Goal: Find specific page/section: Find specific page/section

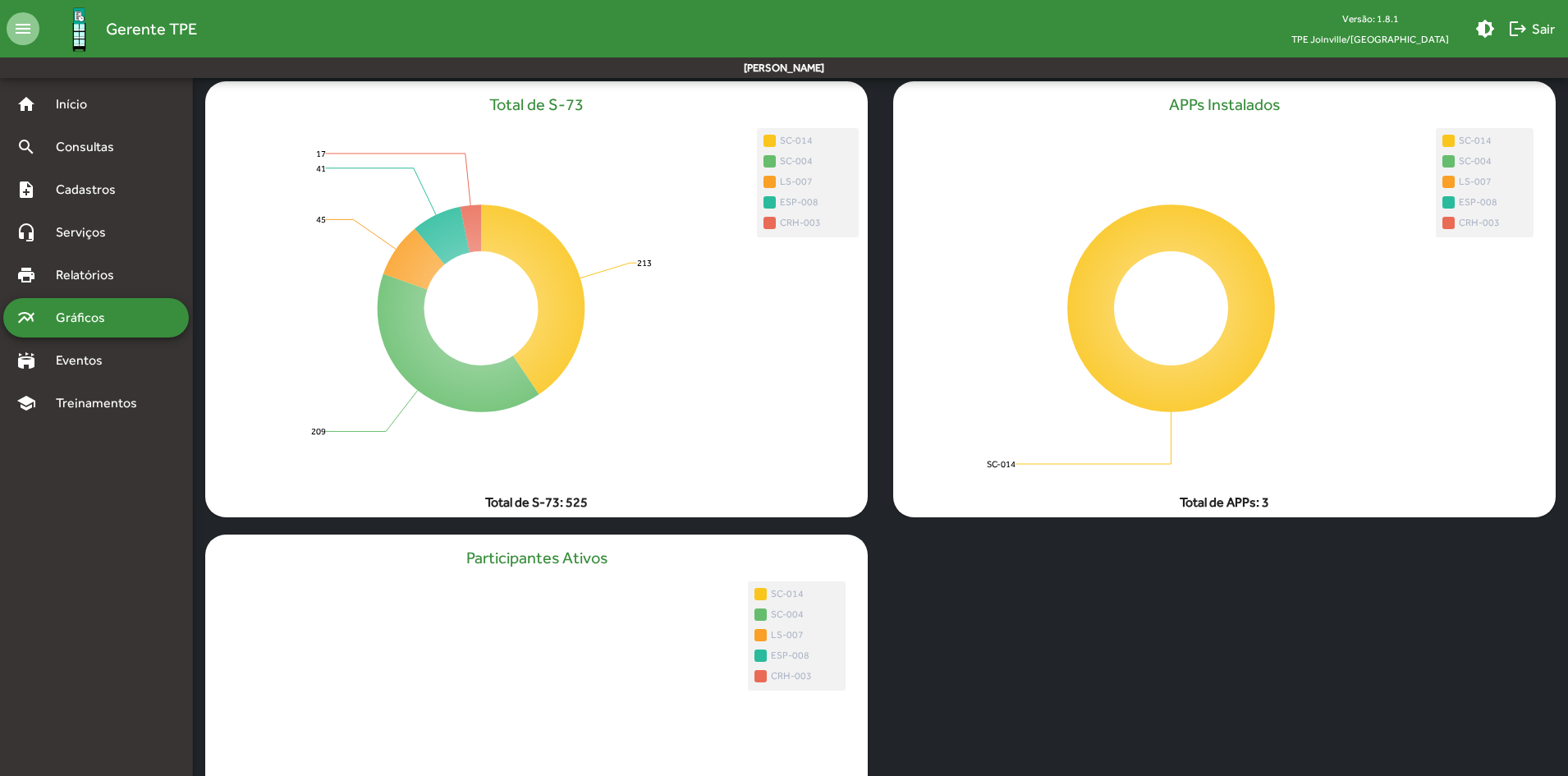
scroll to position [348, 0]
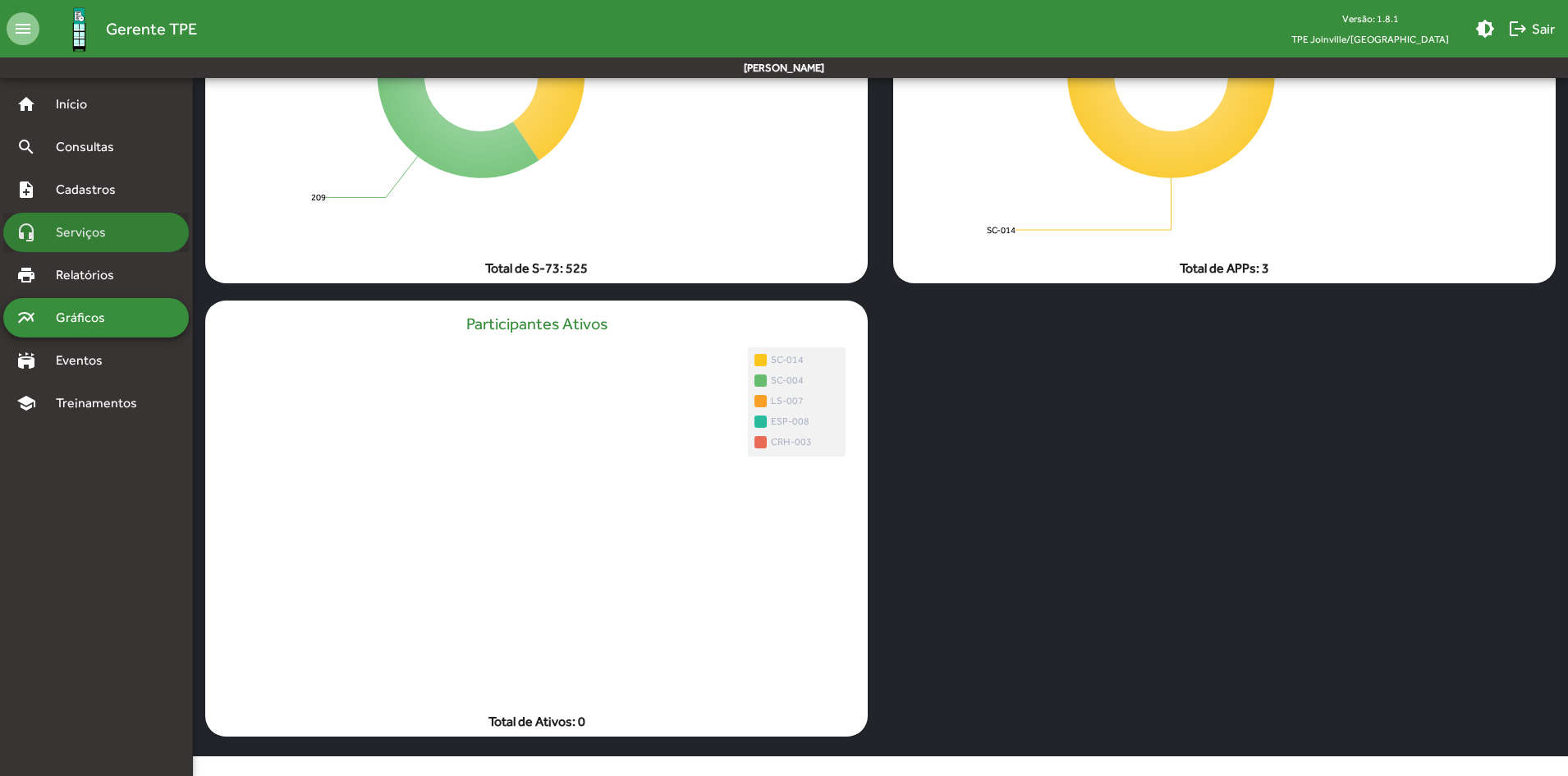
click at [68, 242] on div "headset_mic Serviços" at bounding box center [96, 231] width 186 height 39
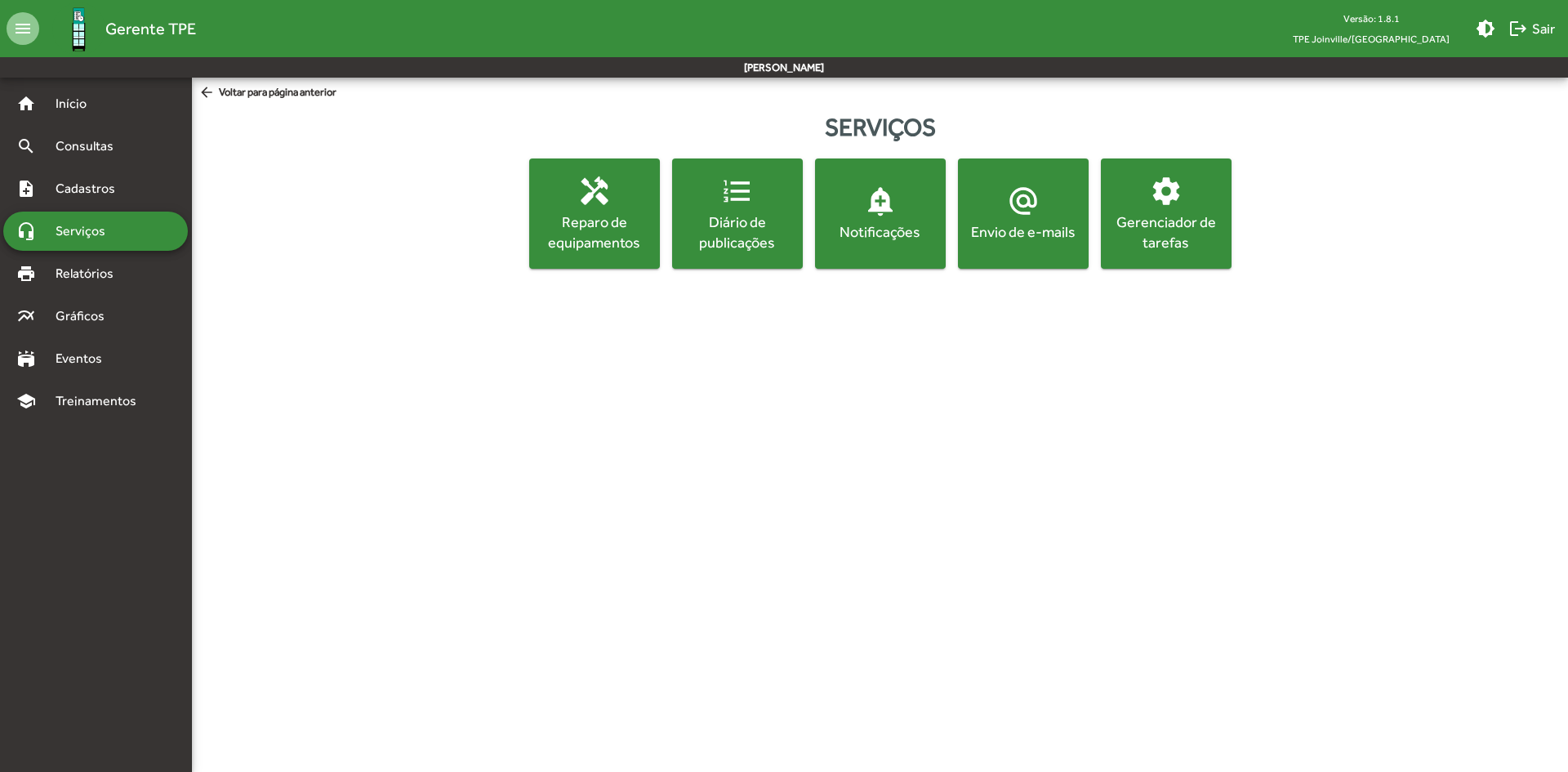
click at [1043, 223] on div "Envio de e-mails" at bounding box center [1024, 231] width 125 height 21
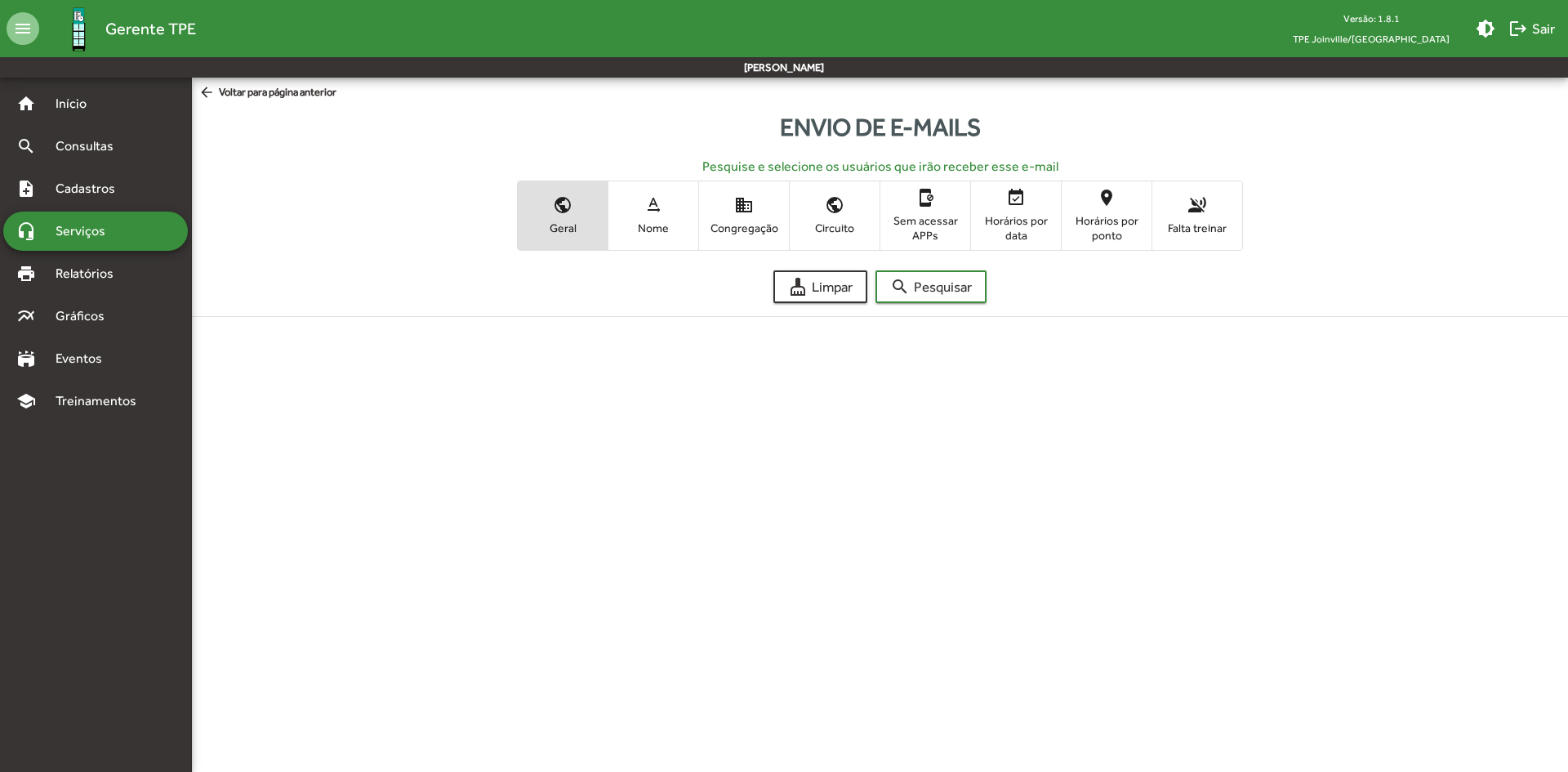
click at [640, 189] on span "text_rotation_none Nome" at bounding box center [654, 215] width 90 height 53
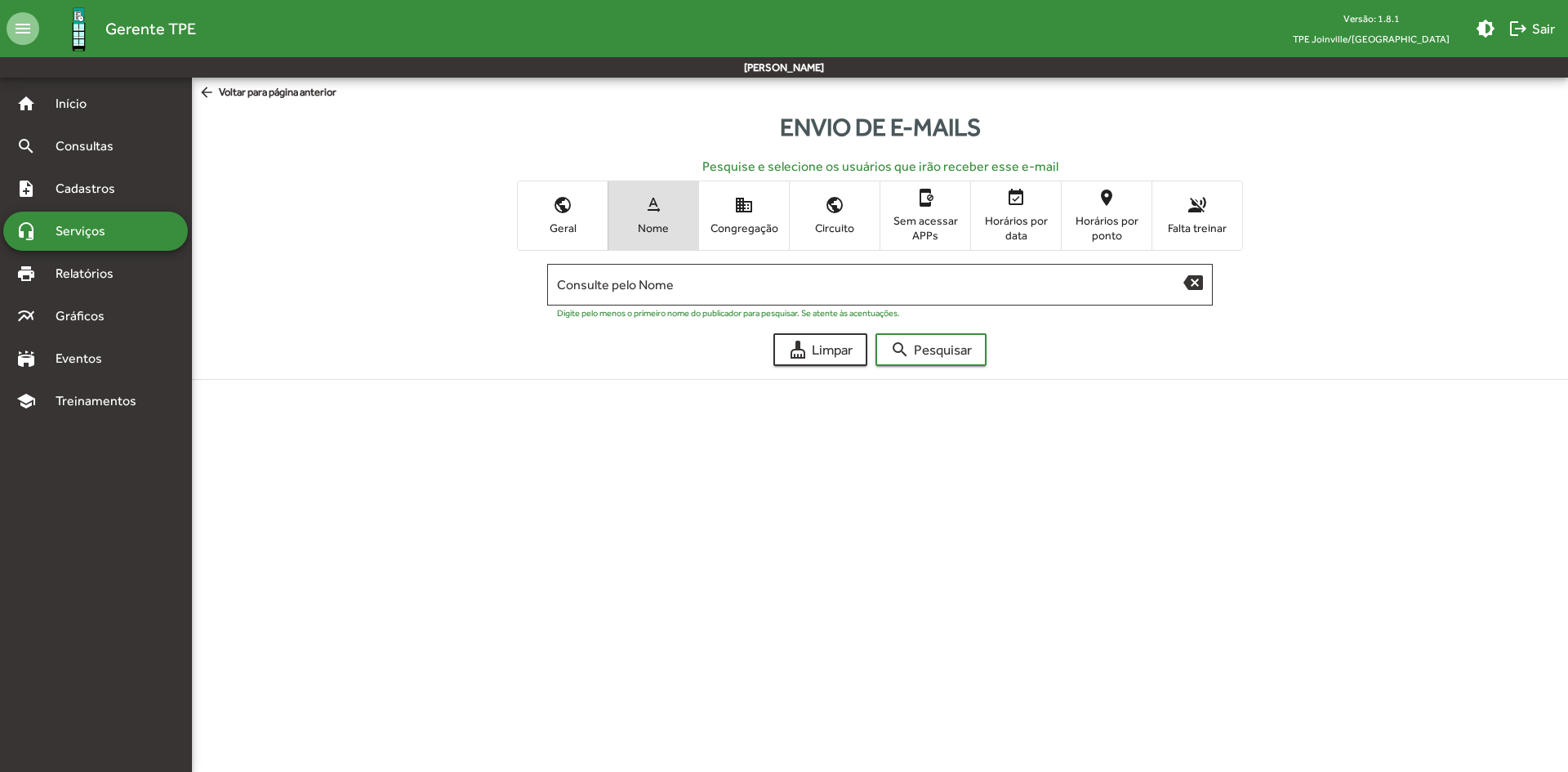
click at [553, 210] on mat-icon "public" at bounding box center [563, 205] width 20 height 20
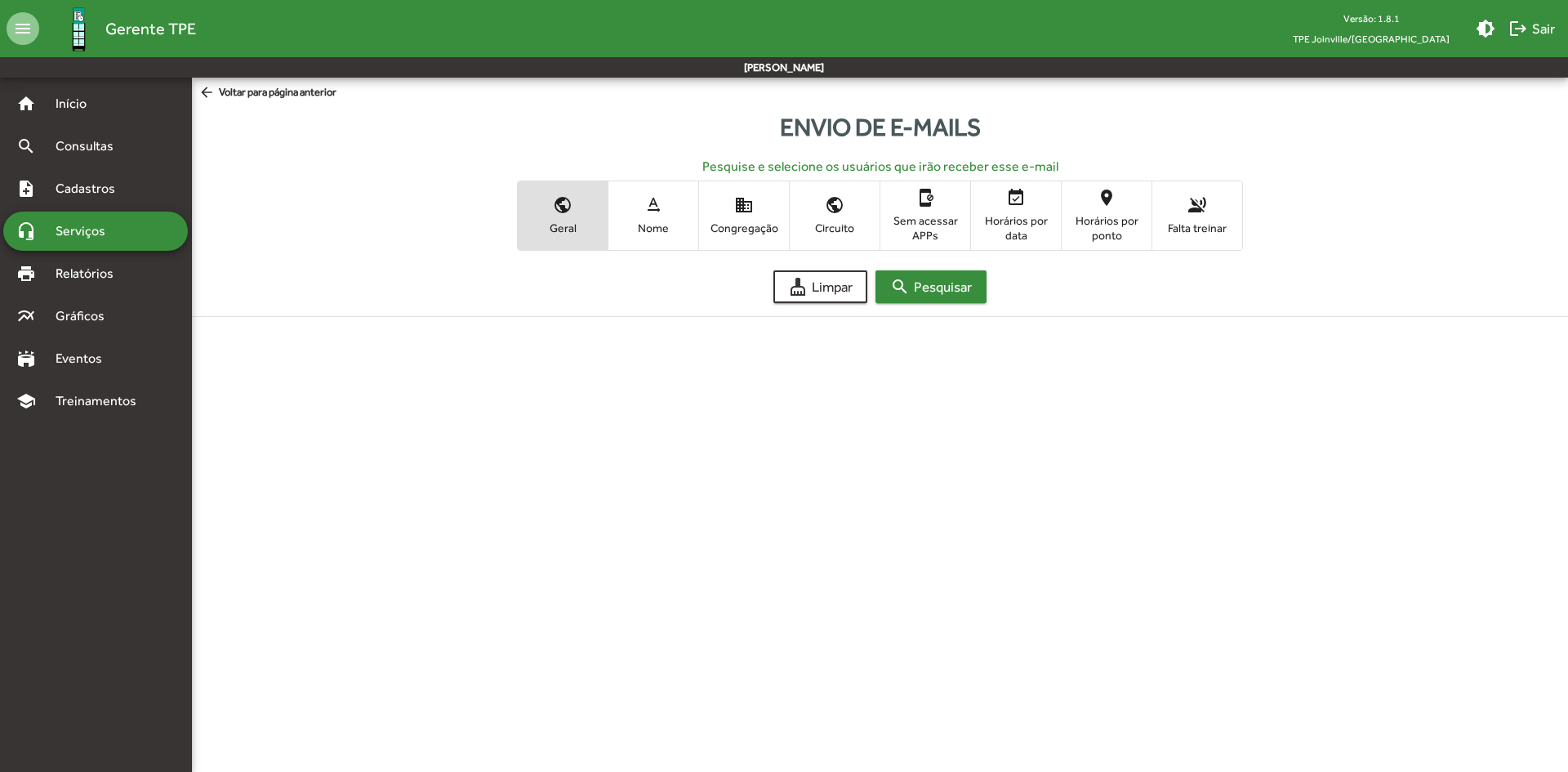
click at [931, 289] on span "search Pesquisar" at bounding box center [931, 286] width 82 height 30
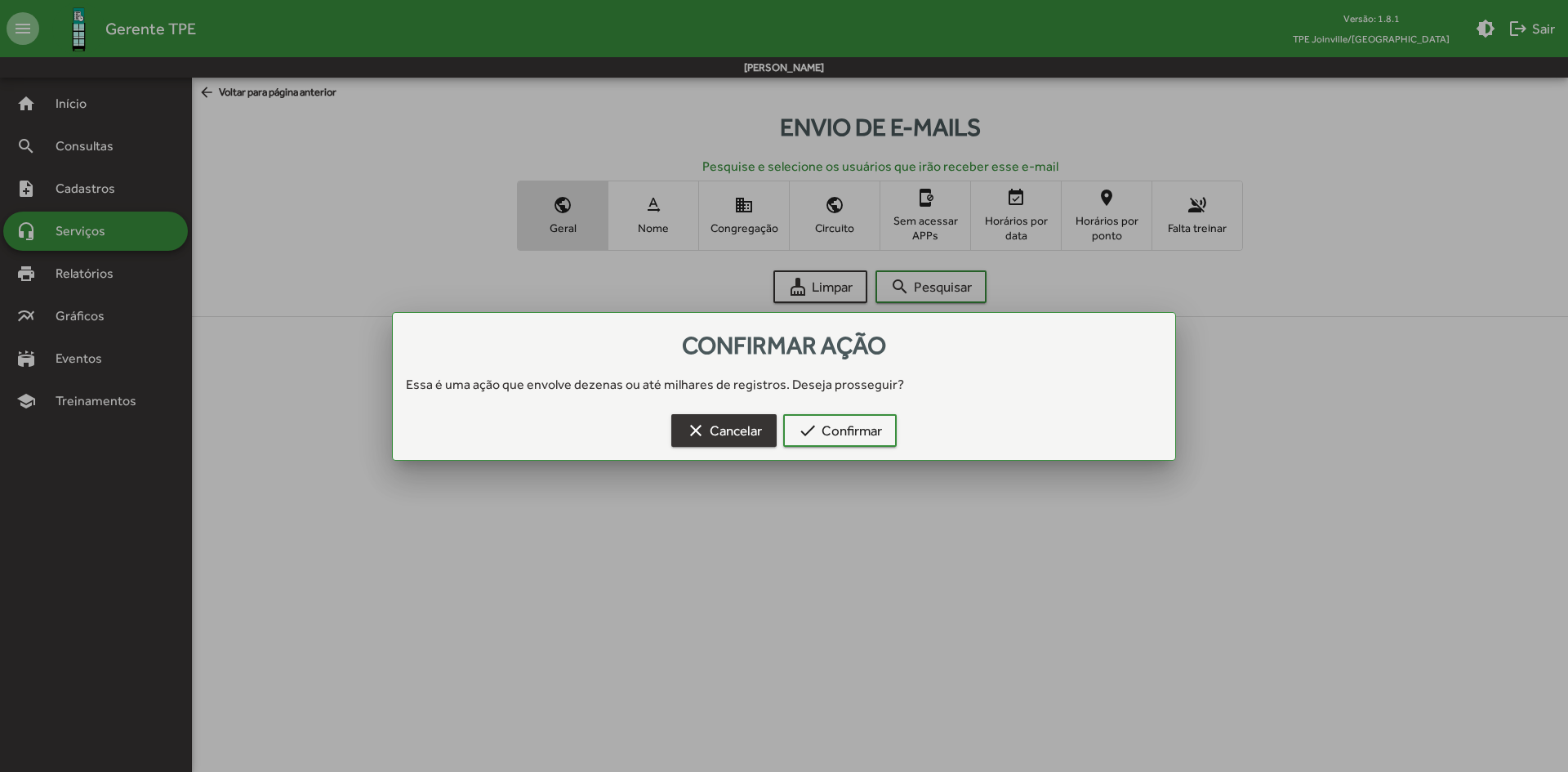
click at [712, 439] on span "clear Cancelar" at bounding box center [724, 430] width 76 height 30
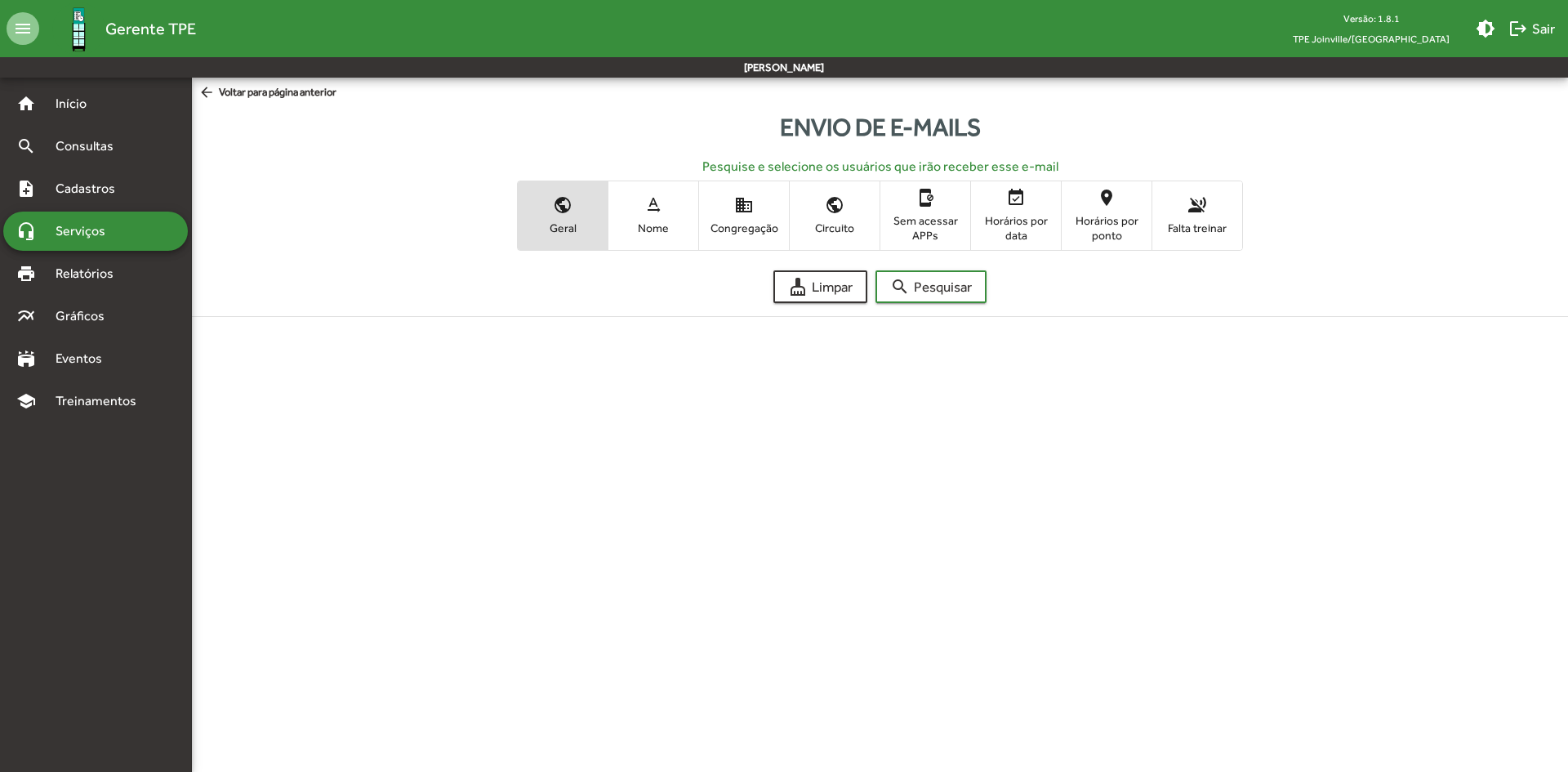
click at [913, 350] on html "menu Gerente TPE Versão: 1.8.1 TPE Joinville/SC brightness_medium logout Sair A…" at bounding box center [784, 175] width 1568 height 350
click at [131, 368] on div "stadium Eventos" at bounding box center [96, 358] width 185 height 39
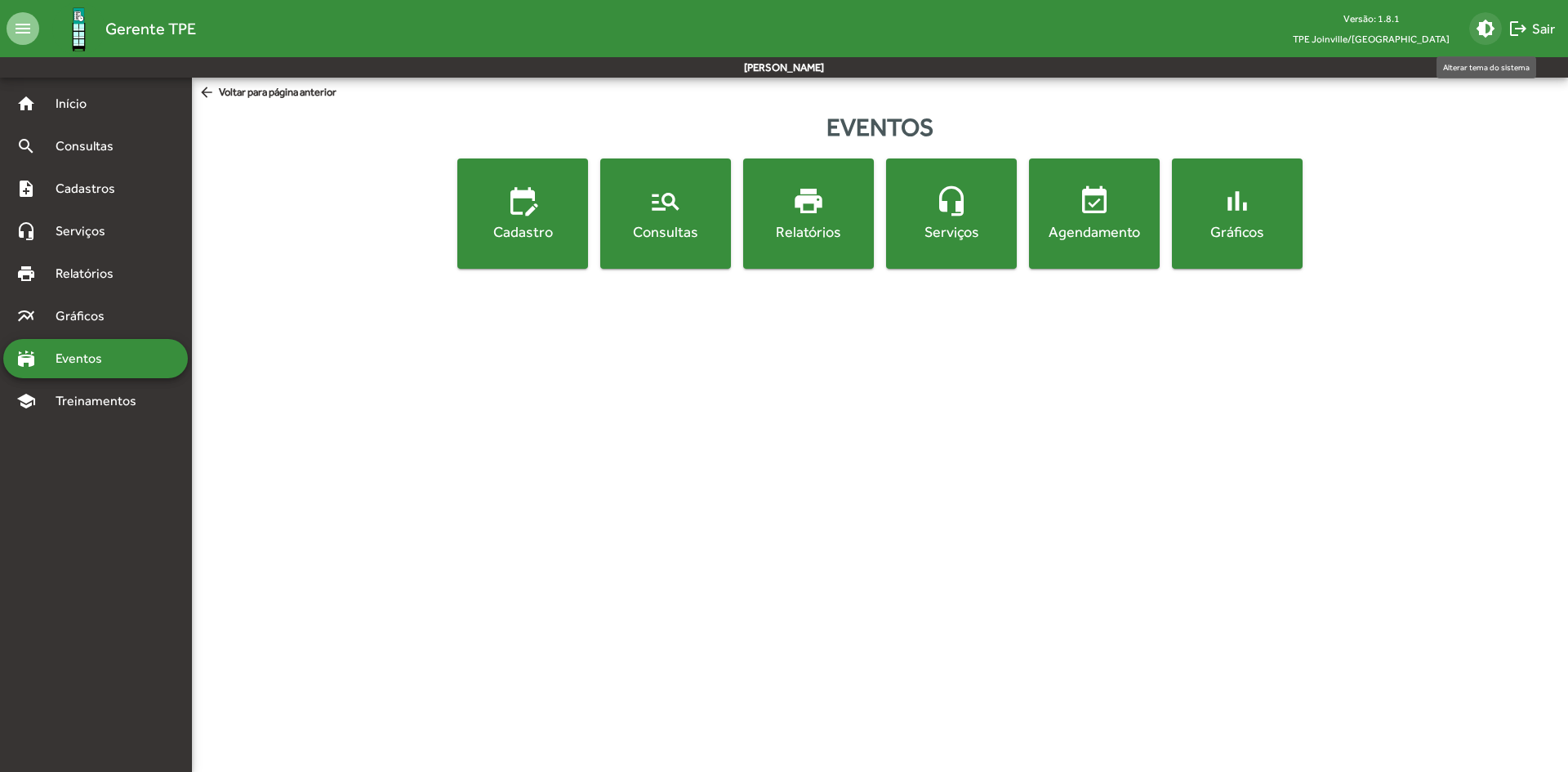
click at [1474, 22] on span "brightness_medium" at bounding box center [1486, 29] width 32 height 20
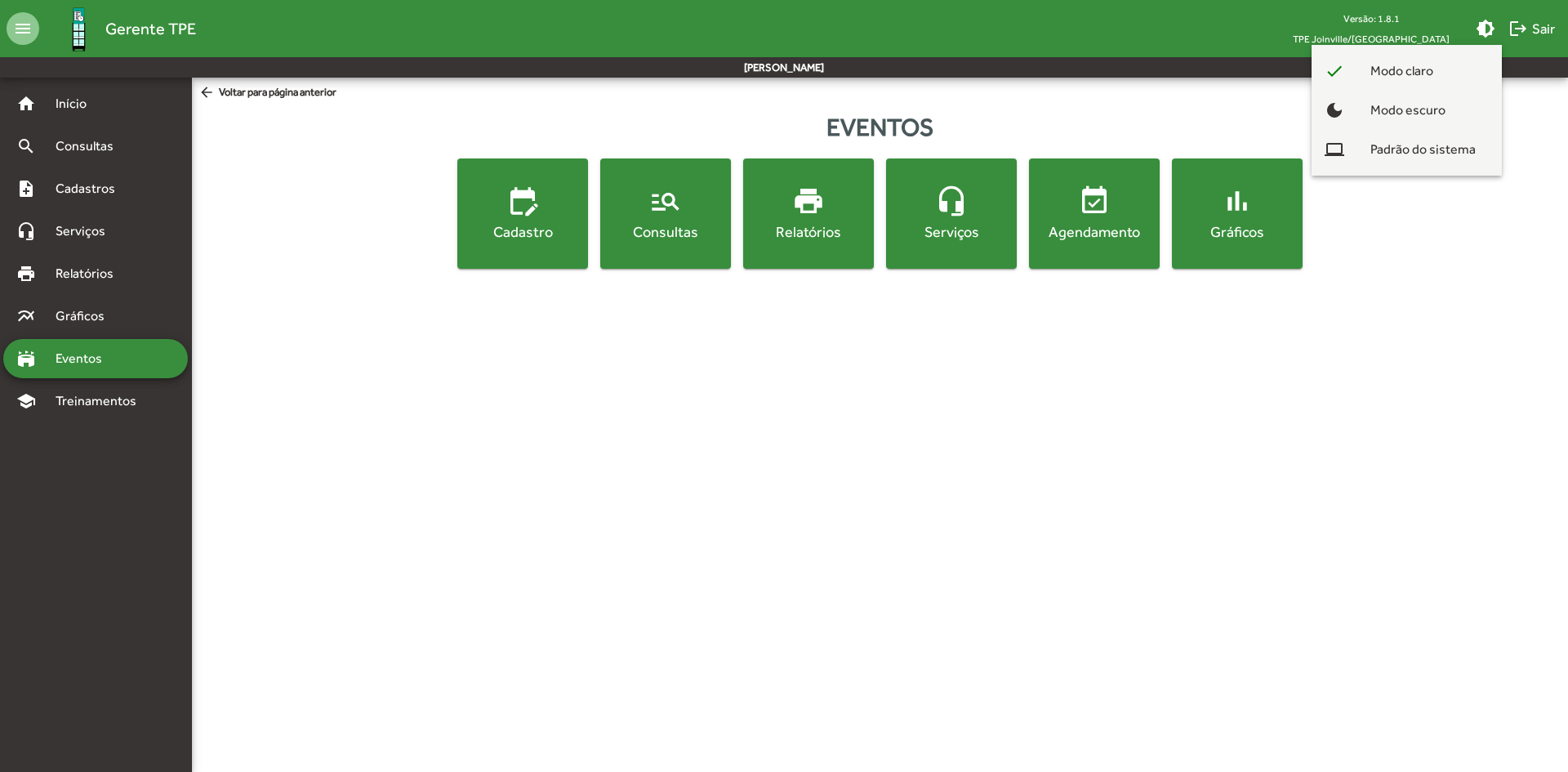
click at [1062, 423] on div at bounding box center [784, 386] width 1568 height 772
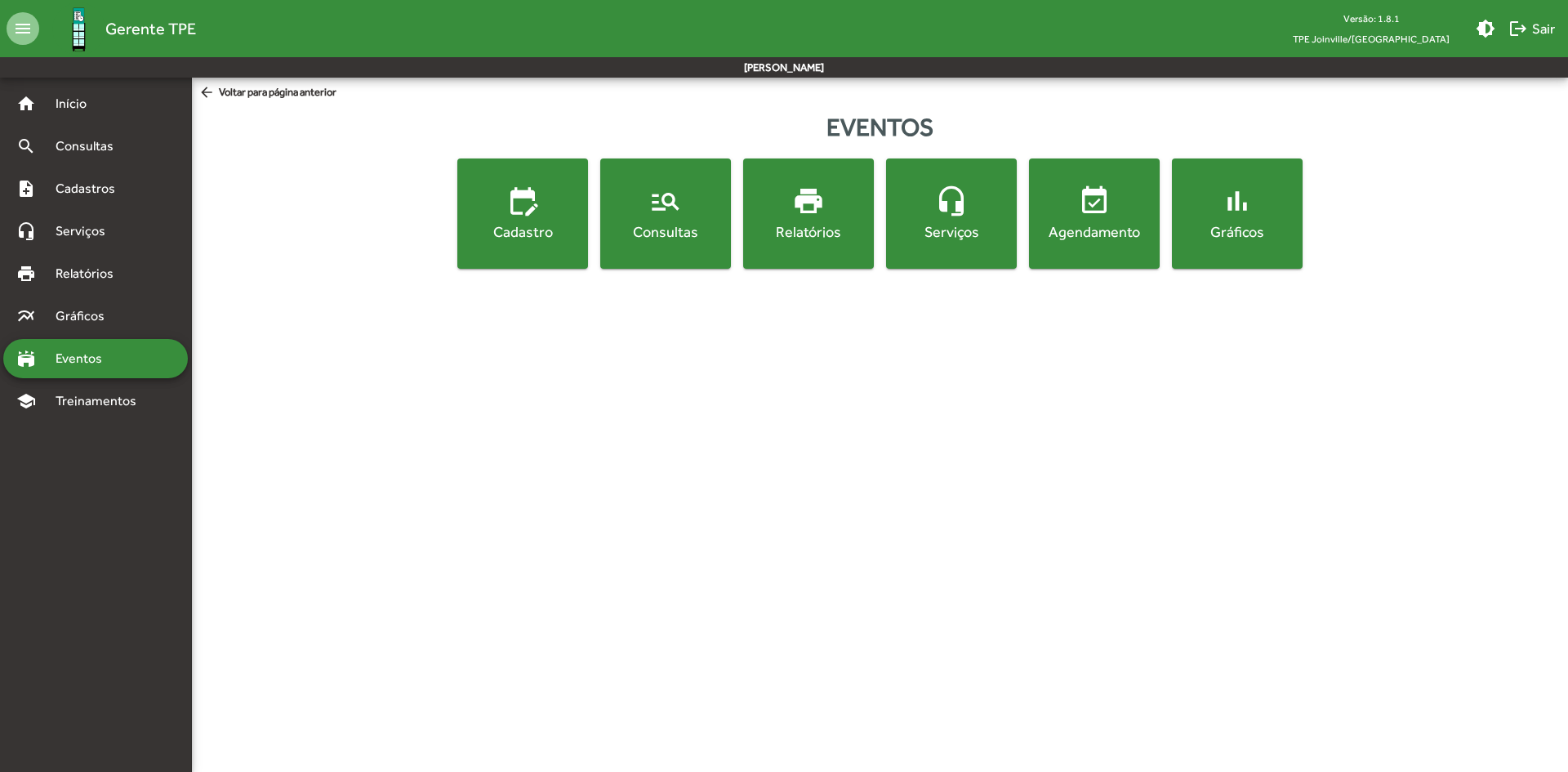
click at [954, 237] on div "Serviços" at bounding box center [952, 231] width 125 height 21
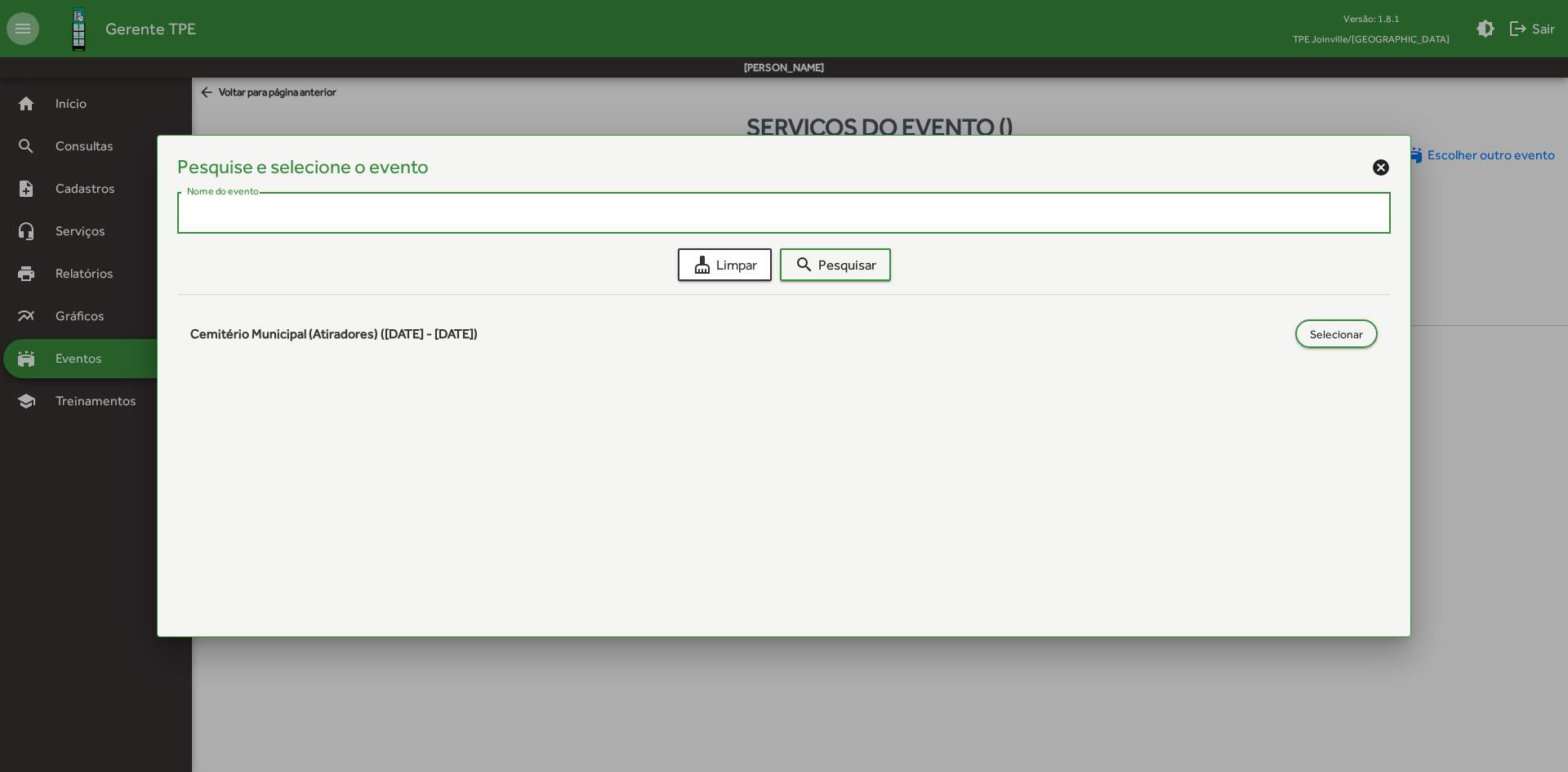
click at [1370, 169] on div "Pesquise e selecione o evento cancel" at bounding box center [783, 167] width 1213 height 23
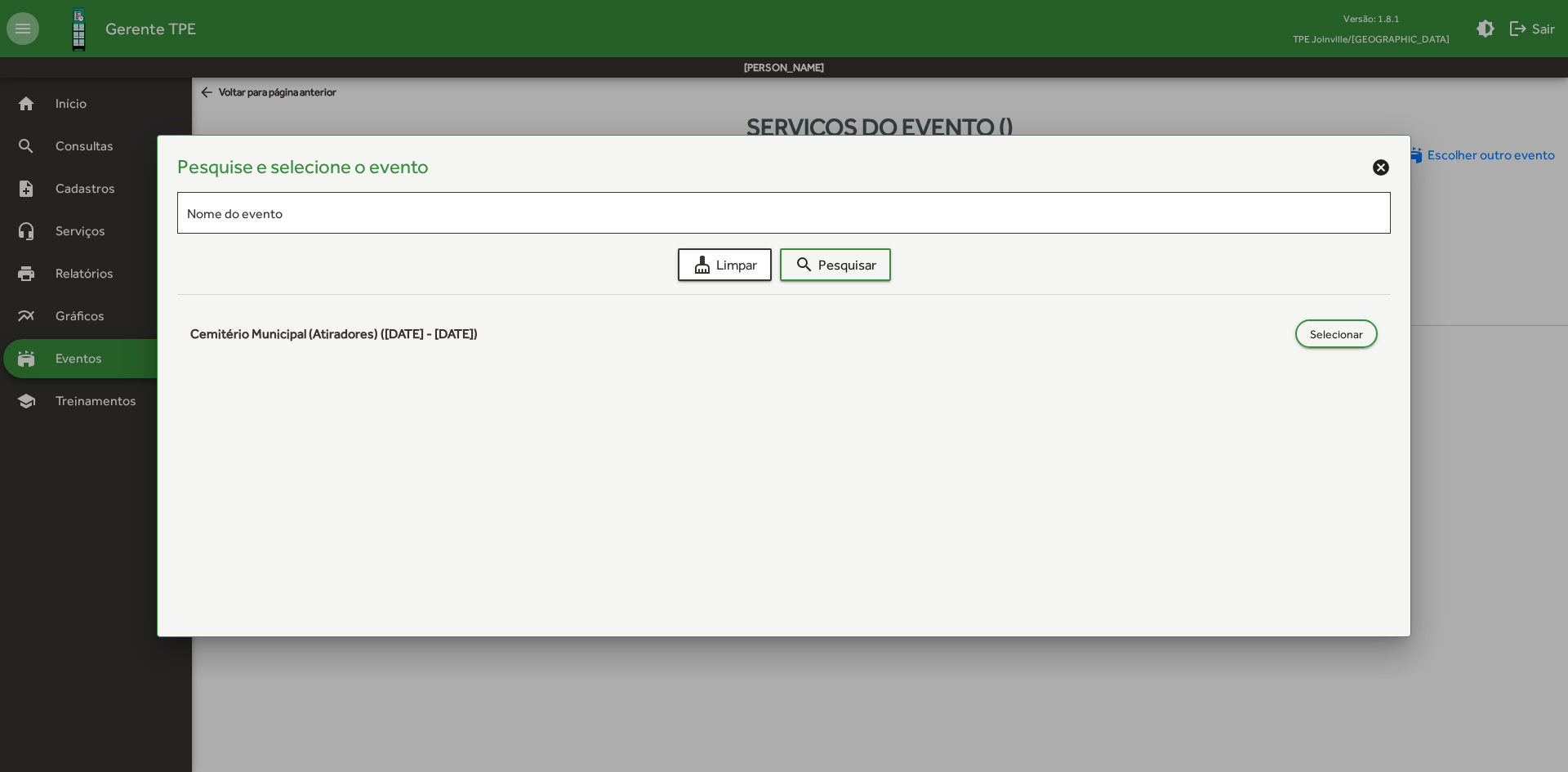
click at [1379, 170] on mat-icon "cancel" at bounding box center [1381, 168] width 20 height 20
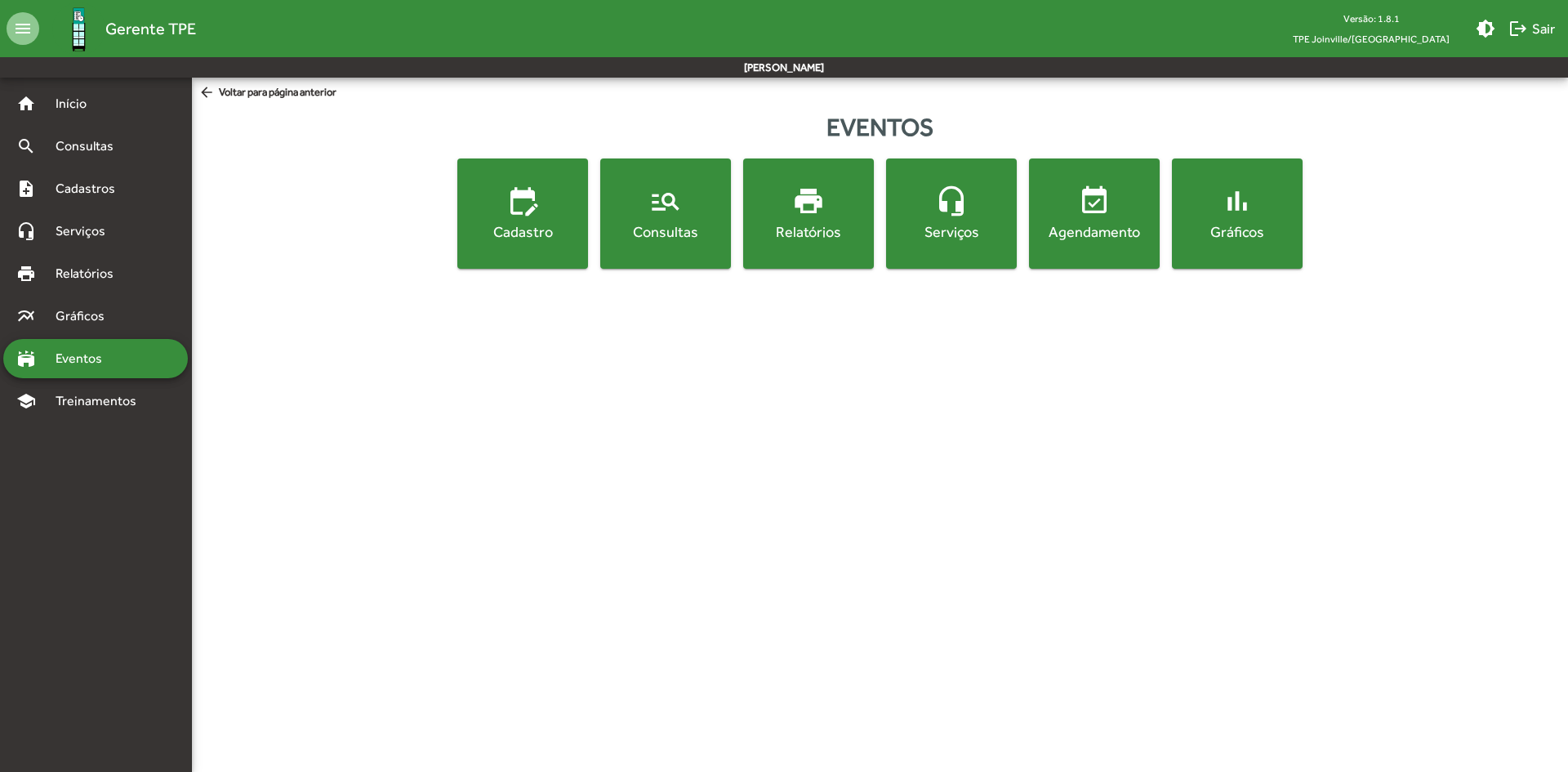
click at [876, 289] on html "menu Gerente TPE Versão: 1.8.1 TPE Joinville/SC brightness_medium logout Sair A…" at bounding box center [784, 144] width 1568 height 289
